Goal: Find specific page/section: Find specific page/section

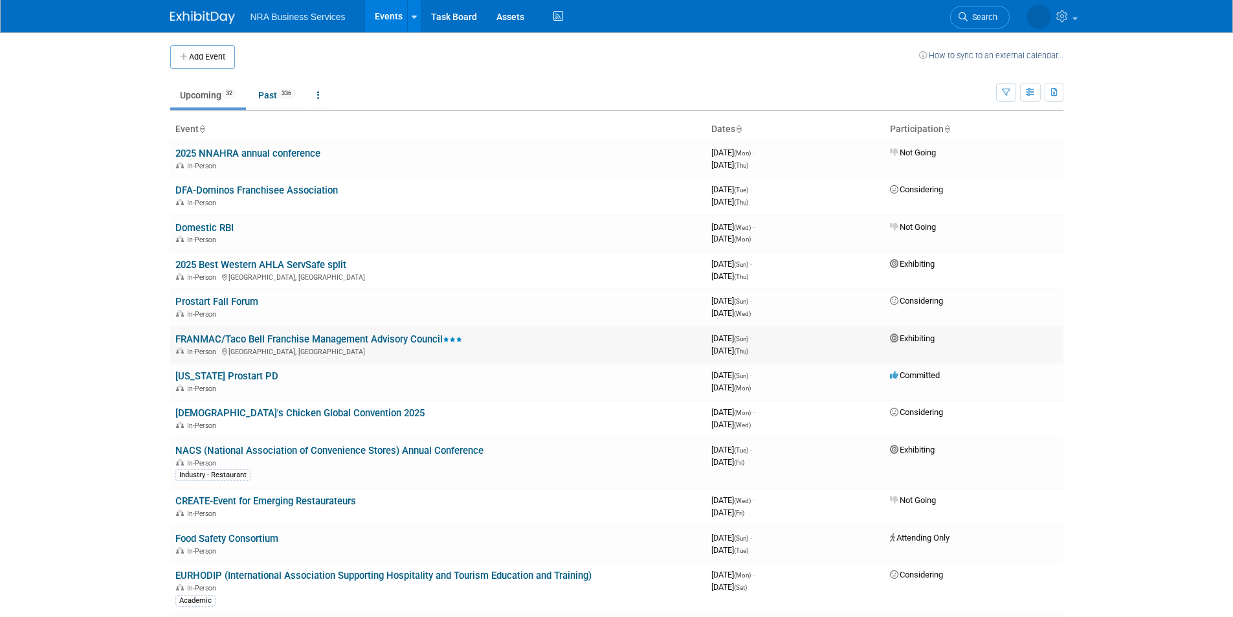
click at [379, 341] on link "FRANMAC/Taco Bell Franchise Management Advisory Council" at bounding box center [318, 339] width 287 height 12
click at [347, 449] on link "NACS (National Association of Convenience Stores) Annual Conference" at bounding box center [329, 451] width 308 height 12
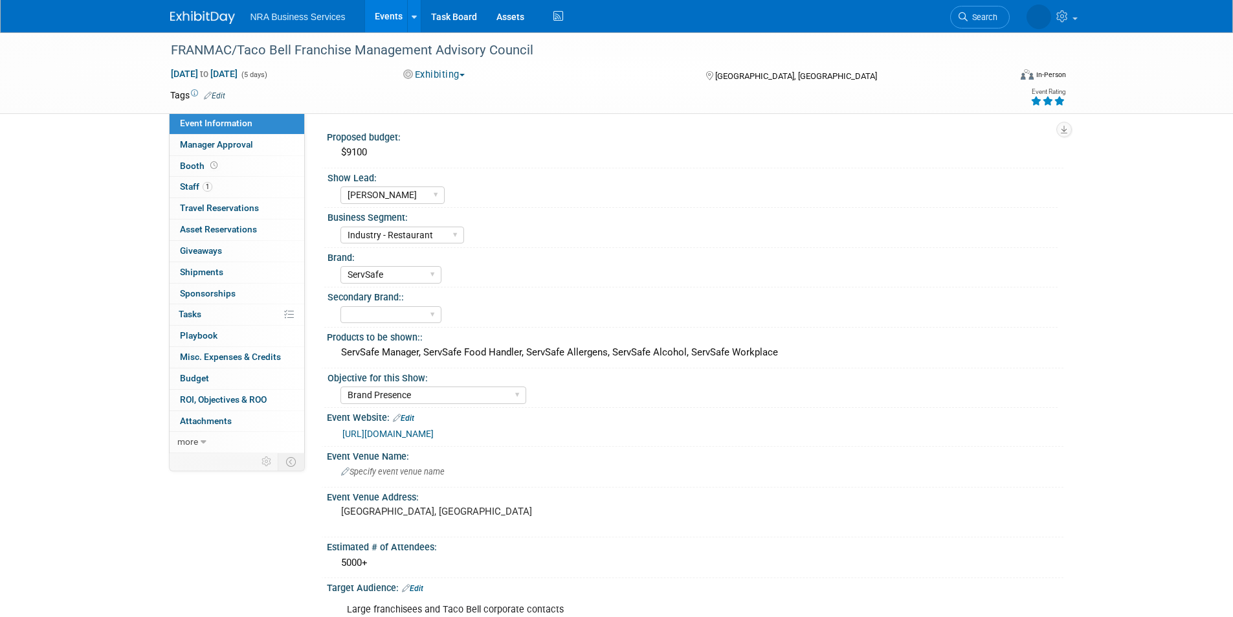
select select "[PERSON_NAME]"
select select "Industry - Restaurant"
select select "ServSafe"
select select "Brand Presence"
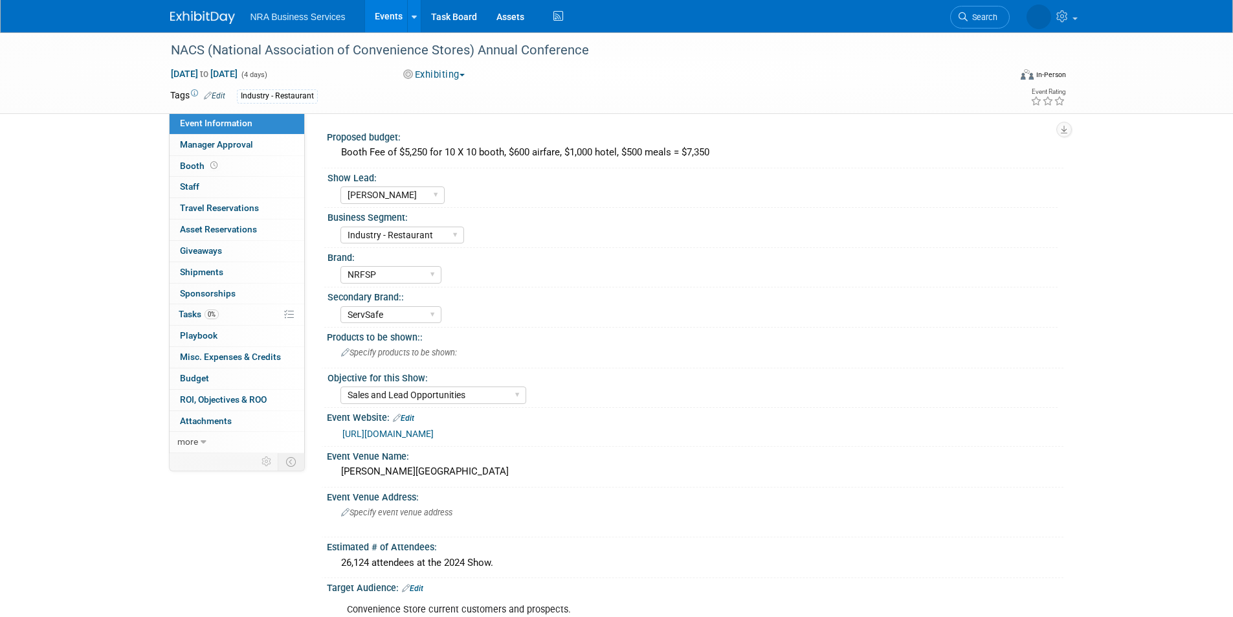
select select "Shane Q"
select select "Industry - Restaurant"
select select "NRFSP"
select select "ServSafe"
select select "Sales and Lead Opportunities"
